Goal: Task Accomplishment & Management: Use online tool/utility

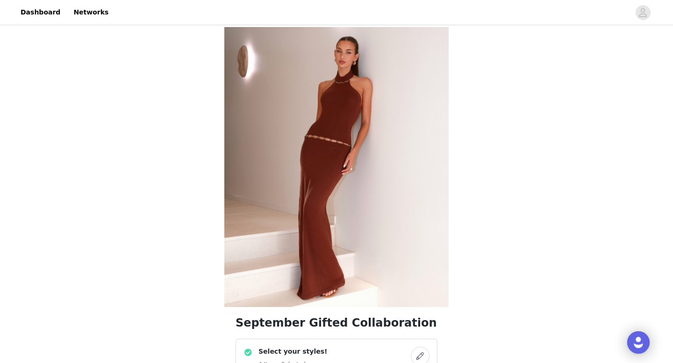
scroll to position [761, 0]
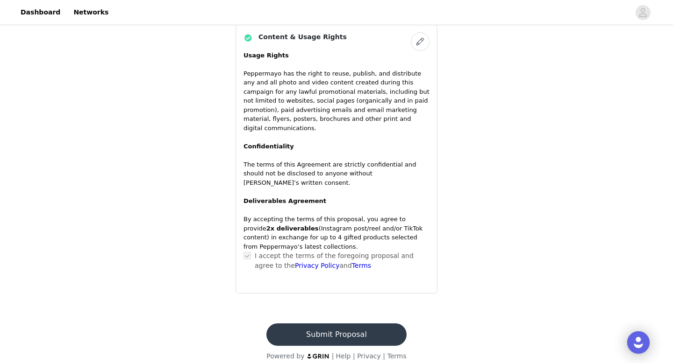
click at [348, 331] on button "Submit Proposal" at bounding box center [336, 335] width 140 height 22
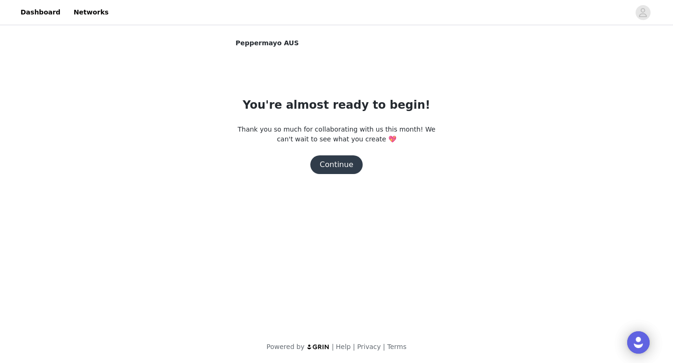
click at [335, 166] on button "Continue" at bounding box center [336, 165] width 52 height 19
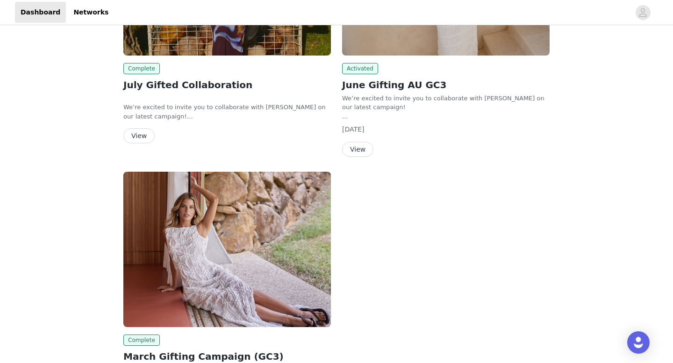
scroll to position [14, 0]
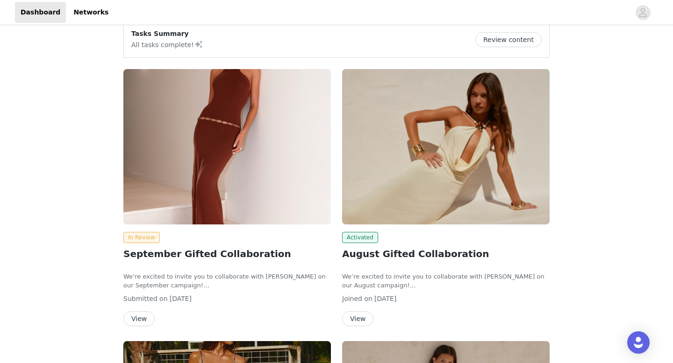
click at [366, 315] on button "View" at bounding box center [357, 319] width 31 height 15
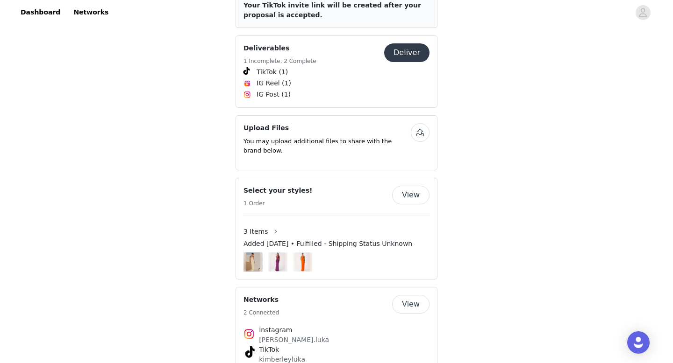
scroll to position [436, 0]
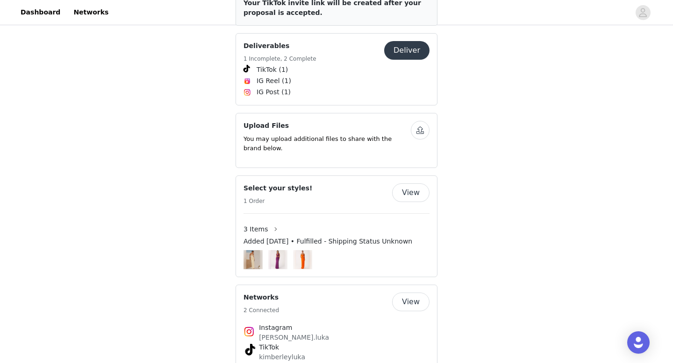
click at [411, 42] on button "Deliver" at bounding box center [406, 50] width 45 height 19
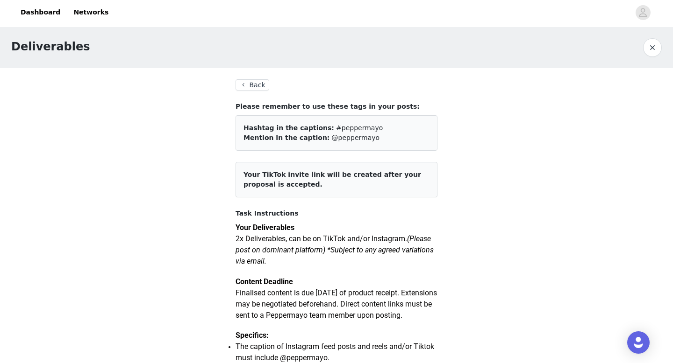
click at [261, 84] on button "Back" at bounding box center [252, 84] width 34 height 11
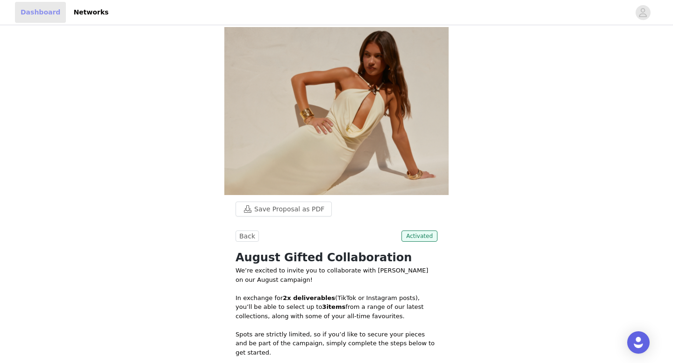
click at [44, 13] on link "Dashboard" at bounding box center [40, 12] width 51 height 21
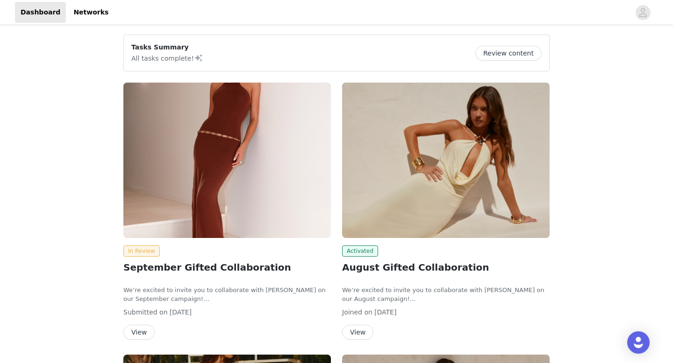
click at [510, 57] on button "Review content" at bounding box center [508, 53] width 66 height 15
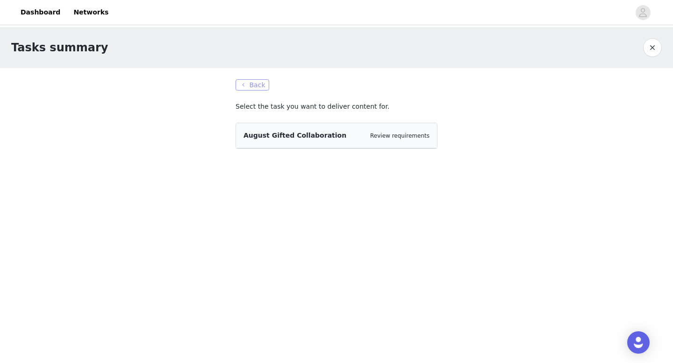
click at [251, 81] on button "Back" at bounding box center [252, 84] width 34 height 11
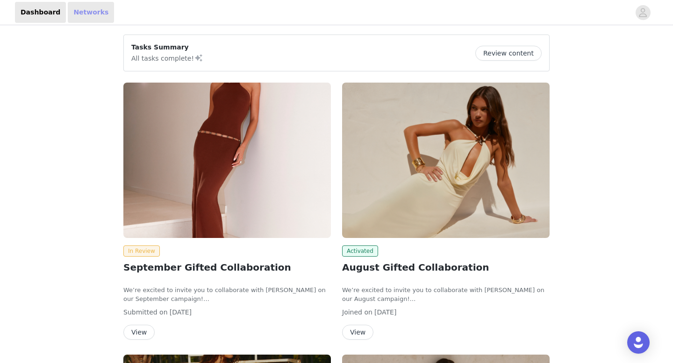
click at [80, 9] on link "Networks" at bounding box center [91, 12] width 46 height 21
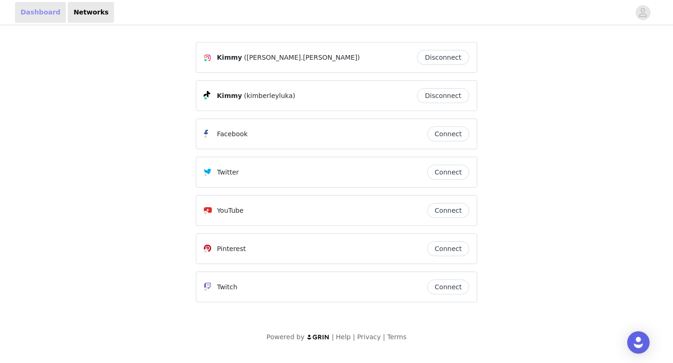
click at [55, 12] on link "Dashboard" at bounding box center [40, 12] width 51 height 21
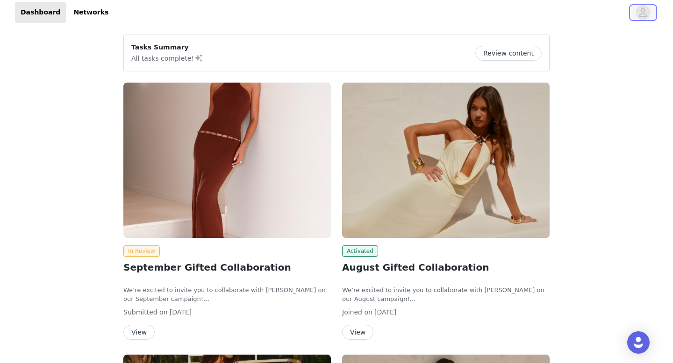
click at [645, 8] on icon "avatar" at bounding box center [642, 12] width 9 height 15
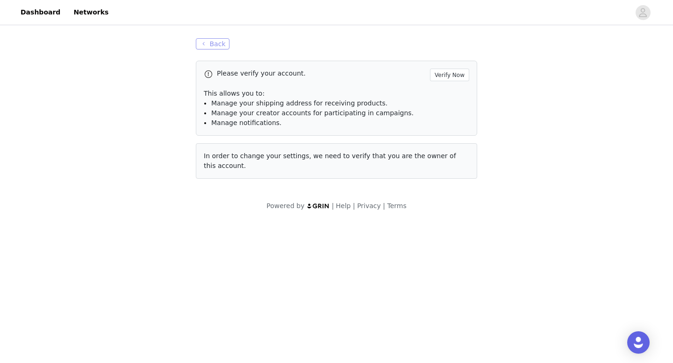
click at [205, 43] on button "Back" at bounding box center [213, 43] width 34 height 11
click at [209, 43] on button "Back" at bounding box center [213, 43] width 34 height 11
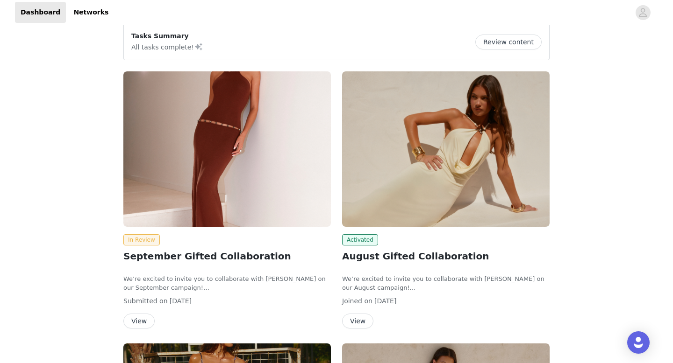
scroll to position [12, 0]
